Goal: Find specific fact: Find specific fact

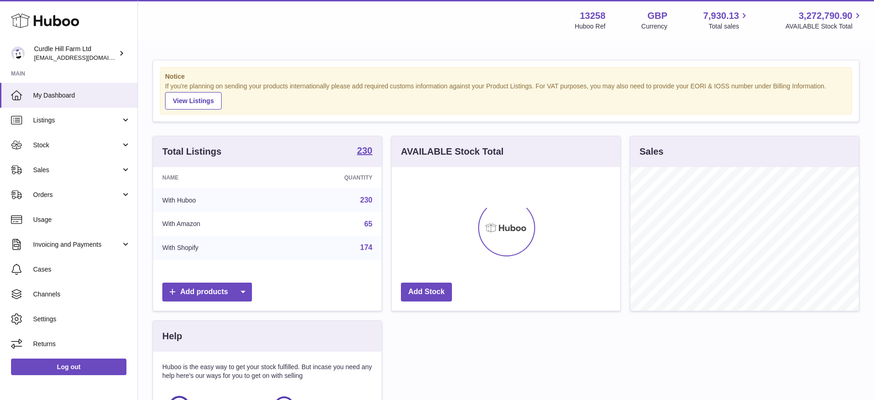
scroll to position [144, 229]
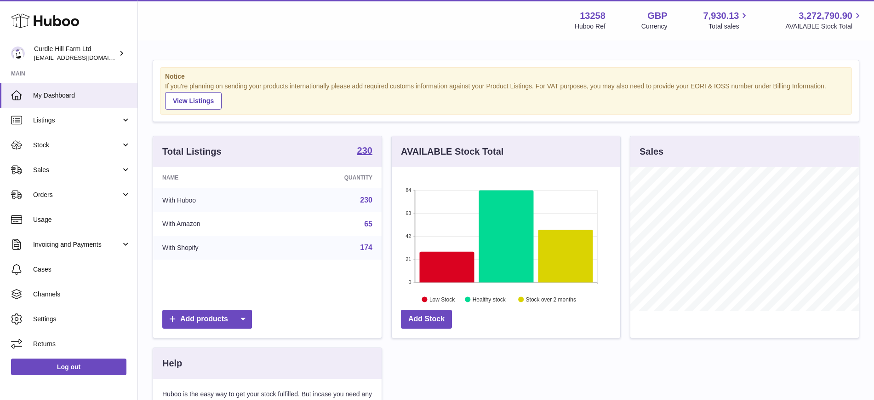
click at [819, 39] on div "Menu Huboo 13258 Huboo Ref GBP Currency 7,930.13 Total sales 3,272,790.90 AVAIL…" at bounding box center [506, 20] width 736 height 40
click at [67, 120] on span "Listings" at bounding box center [77, 120] width 88 height 9
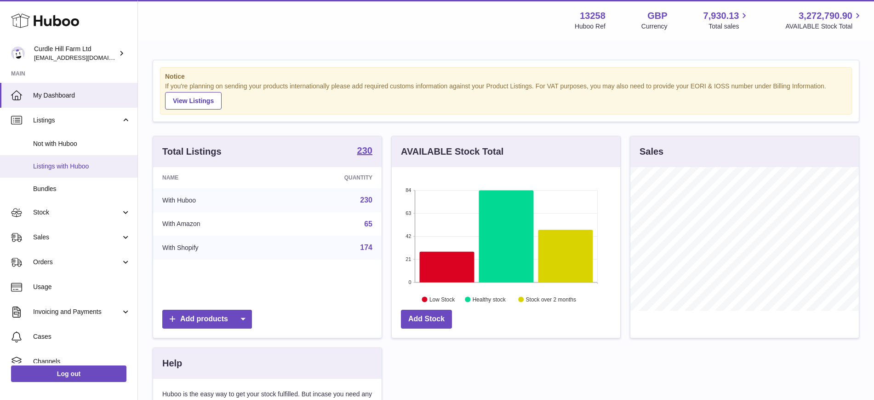
click at [67, 167] on span "Listings with Huboo" at bounding box center [82, 166] width 98 height 9
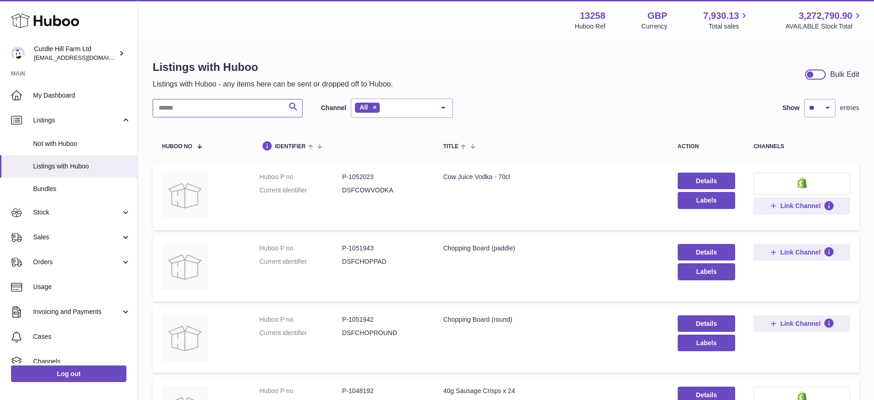
click at [197, 105] on input "text" at bounding box center [228, 108] width 150 height 18
paste input "**********"
type input "**********"
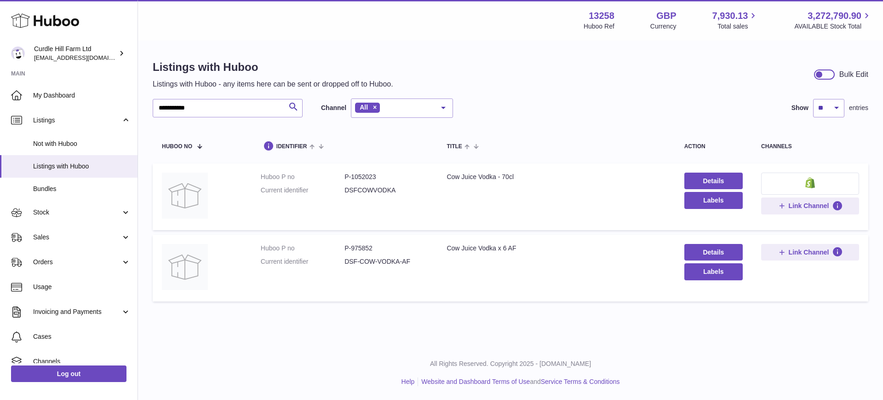
click at [362, 169] on td "Huboo P no P-1052023 Current identifier DSFCOWVODKA" at bounding box center [345, 196] width 186 height 67
click at [365, 177] on dd "P-1052023" at bounding box center [387, 176] width 84 height 9
copy dd "1052023"
drag, startPoint x: 399, startPoint y: 190, endPoint x: 315, endPoint y: 190, distance: 84.6
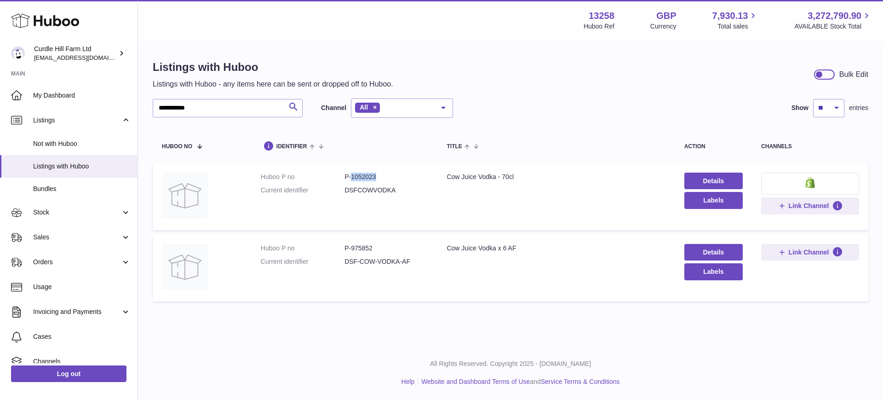
click at [315, 190] on dl "Huboo P no P-1052023 Current identifier DSFCOWVODKA" at bounding box center [345, 185] width 168 height 27
copy dl "DSFCOWVODKA"
click at [56, 214] on span "Stock" at bounding box center [77, 212] width 88 height 9
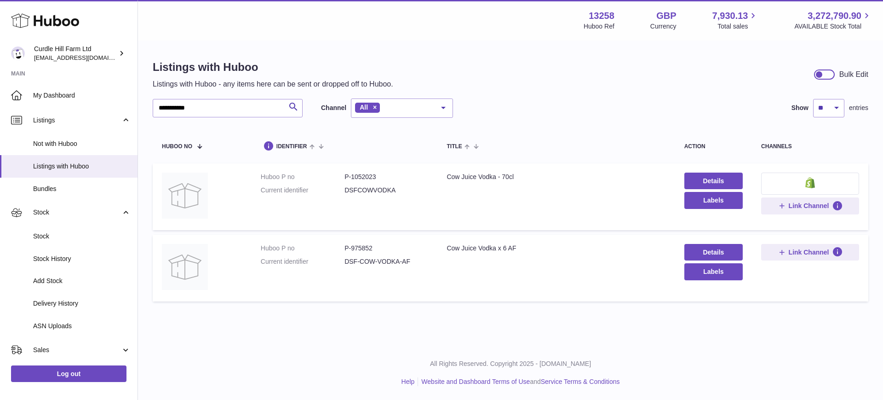
click at [365, 244] on dd "P-975852" at bounding box center [387, 248] width 84 height 9
copy dd "975852"
drag, startPoint x: 431, startPoint y: 259, endPoint x: 341, endPoint y: 259, distance: 90.2
click at [341, 259] on td "Huboo P no P-975852 Current identifier DSF-COW-VODKA-AF" at bounding box center [345, 268] width 186 height 67
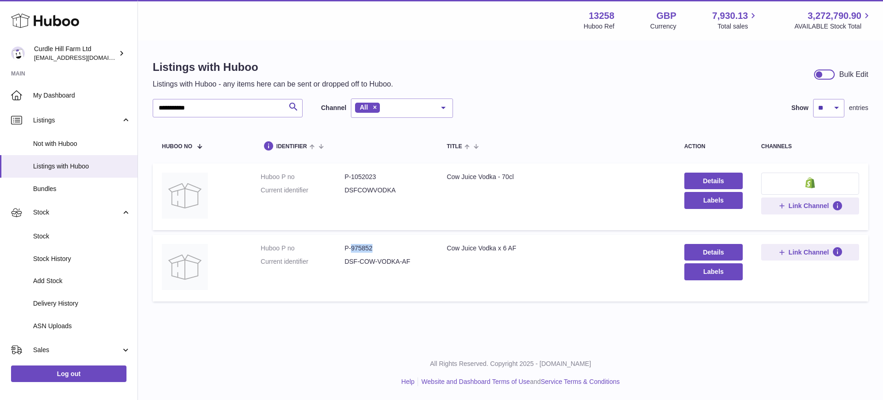
copy dl "DSF-COW-VODKA-AF"
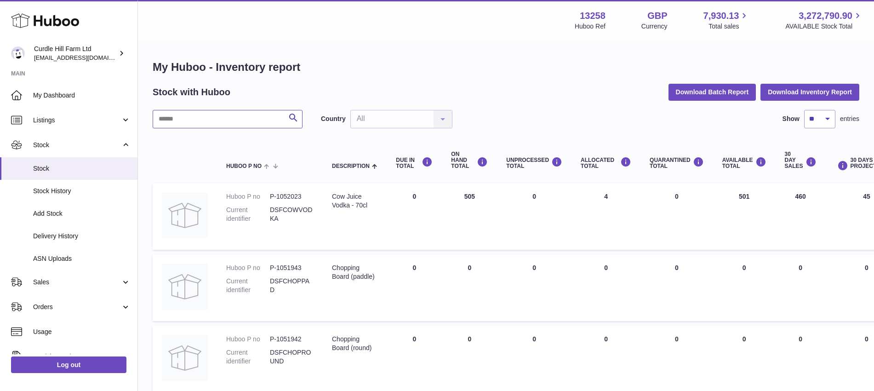
click at [208, 124] on input "text" at bounding box center [228, 119] width 150 height 18
paste input "*******"
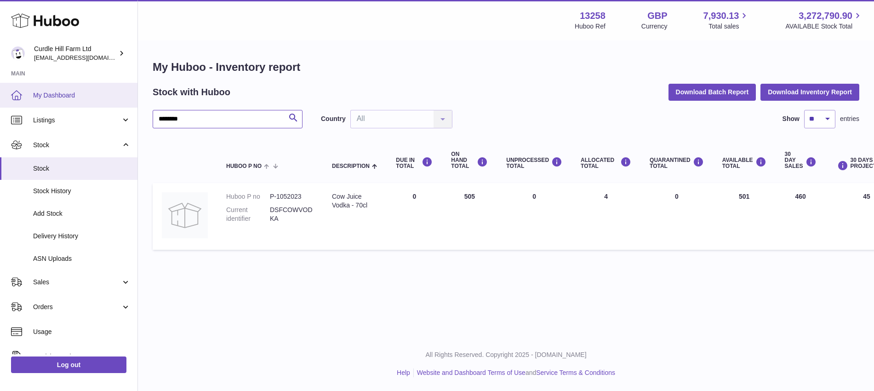
drag, startPoint x: 226, startPoint y: 118, endPoint x: 0, endPoint y: 93, distance: 227.2
click at [0, 98] on div "Huboo Curdle Hill Farm Ltd internalAdmin-13258@internal.huboo.com Main My Dashb…" at bounding box center [437, 195] width 874 height 391
paste input "text"
type input "******"
